Goal: Task Accomplishment & Management: Use online tool/utility

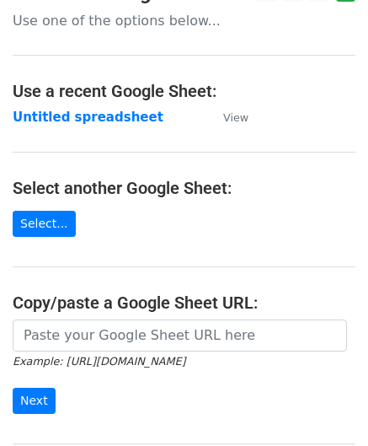
scroll to position [168, 0]
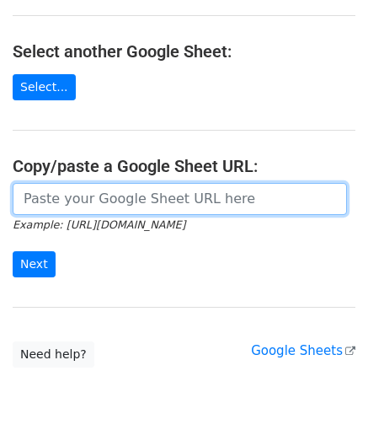
click at [61, 199] on input "url" at bounding box center [180, 199] width 334 height 32
paste input "https://docs.google.com/spreadsheets/d/1vbOoCaUBUKJ04inVy4wKy8UlMtJ5BzeNUbyxaOO…"
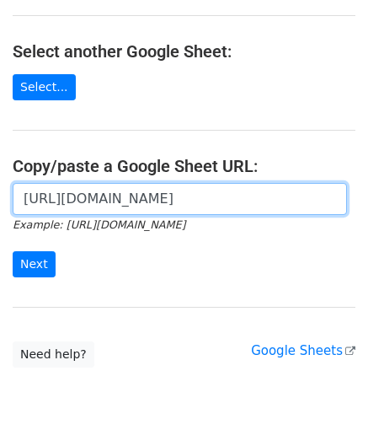
scroll to position [0, 375]
type input "https://docs.google.com/spreadsheets/d/1vbOoCaUBUKJ04inVy4wKy8UlMtJ5BzeNUbyxaOO…"
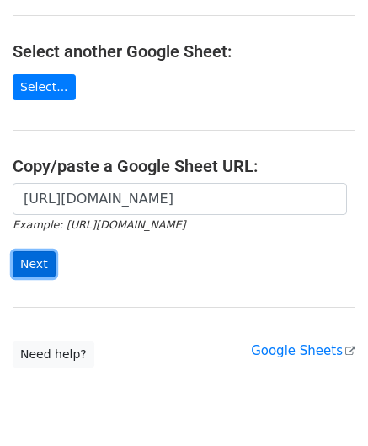
click at [37, 258] on input "Next" at bounding box center [34, 264] width 43 height 26
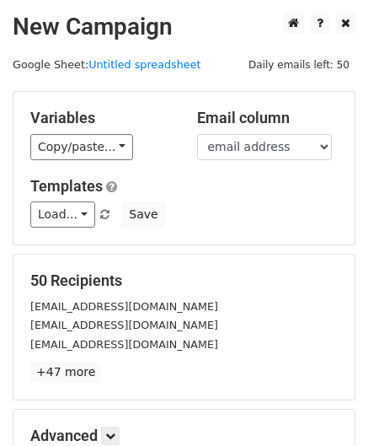
scroll to position [206, 0]
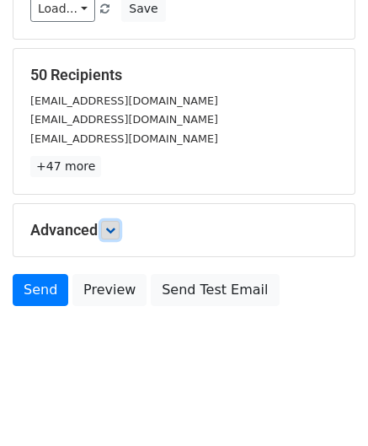
click at [120, 227] on link at bounding box center [110, 230] width 19 height 19
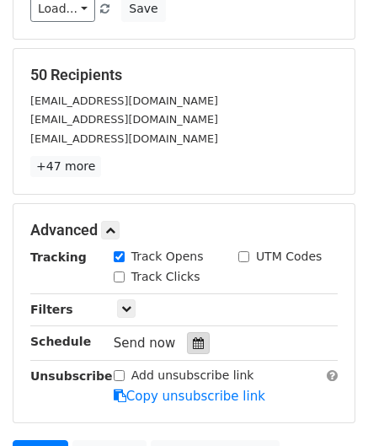
click at [193, 337] on icon at bounding box center [198, 343] width 11 height 12
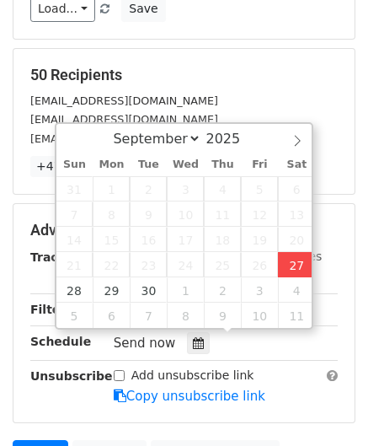
type input "[DATE] 14:39"
type input "02"
type input "39"
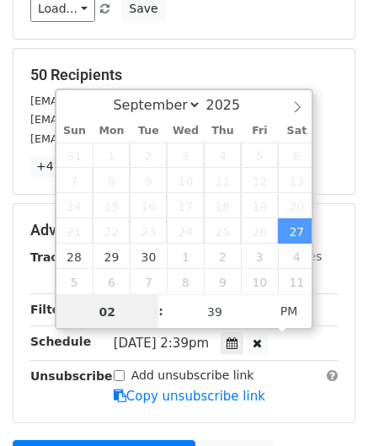
paste input "5"
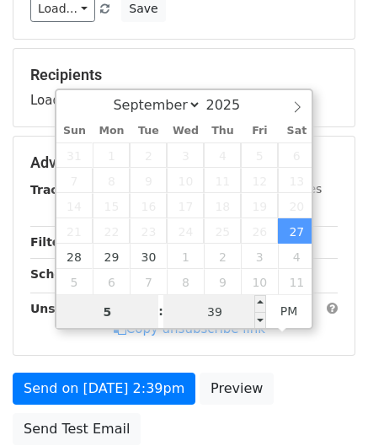
type input "5"
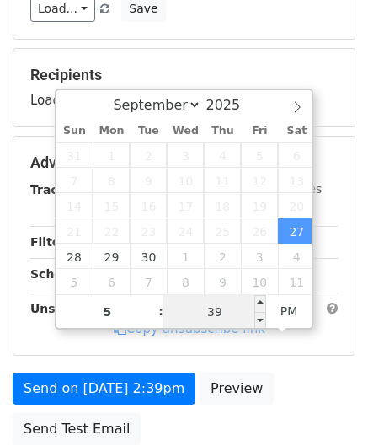
type input "[DATE] 17:39"
type input "05"
click at [226, 311] on input "39" at bounding box center [214, 312] width 103 height 34
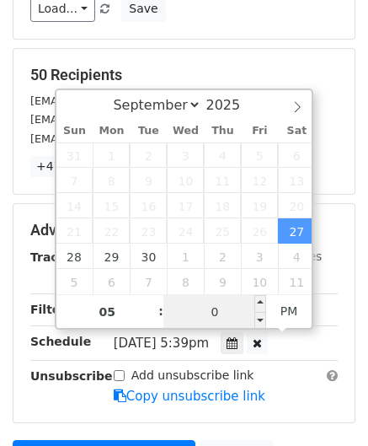
type input "00"
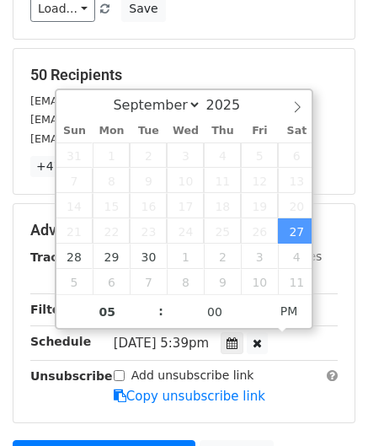
type input "[DATE] 17:00"
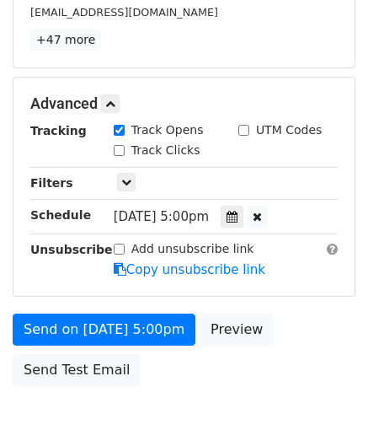
scroll to position [399, 0]
